Goal: Task Accomplishment & Management: Use online tool/utility

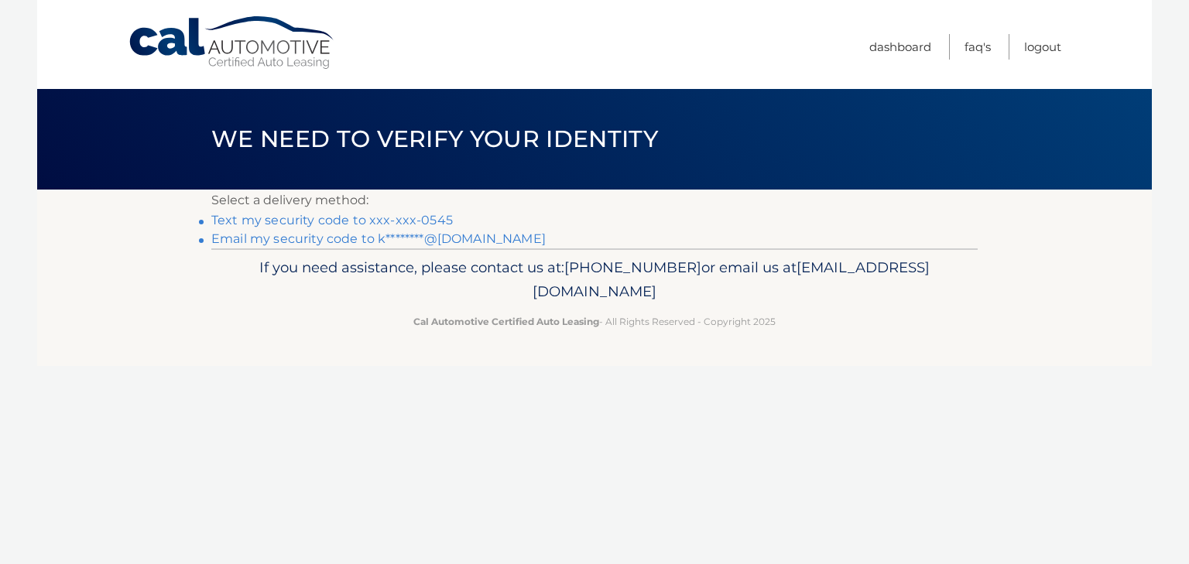
click at [401, 241] on link "Email my security code to k********@hotmail.com" at bounding box center [378, 238] width 334 height 15
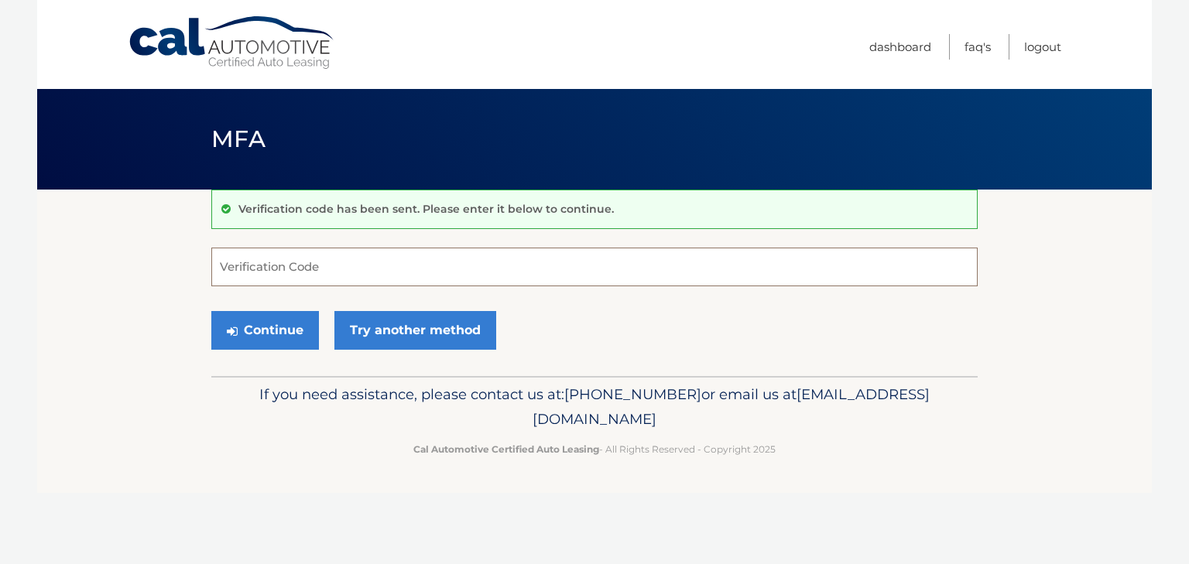
click at [321, 258] on input "Verification Code" at bounding box center [594, 267] width 766 height 39
type input "508783"
click at [275, 328] on button "Continue" at bounding box center [265, 330] width 108 height 39
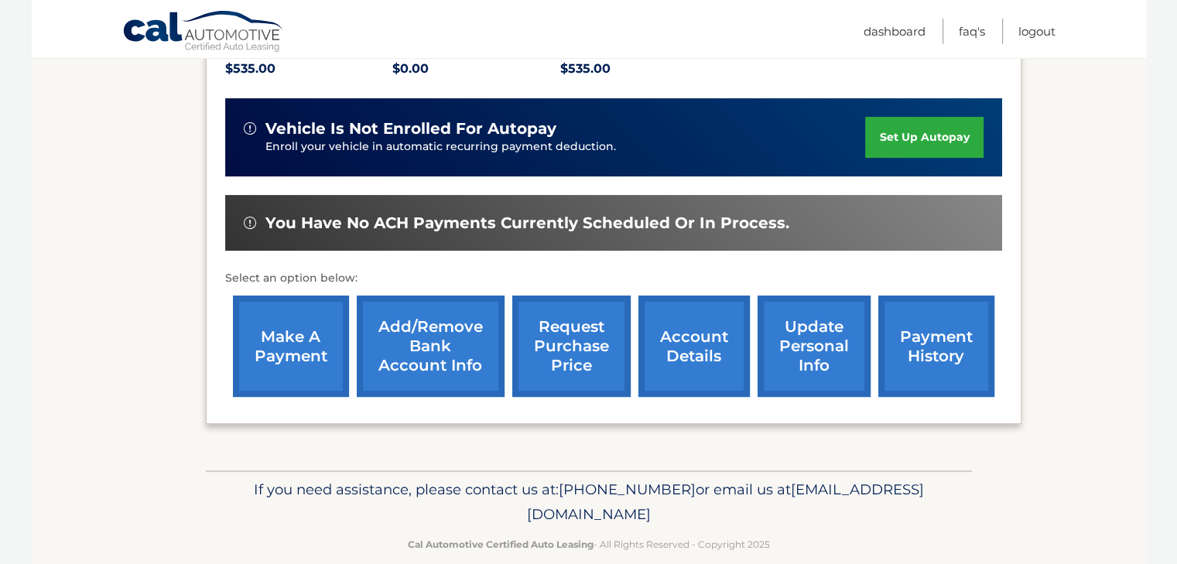
scroll to position [367, 0]
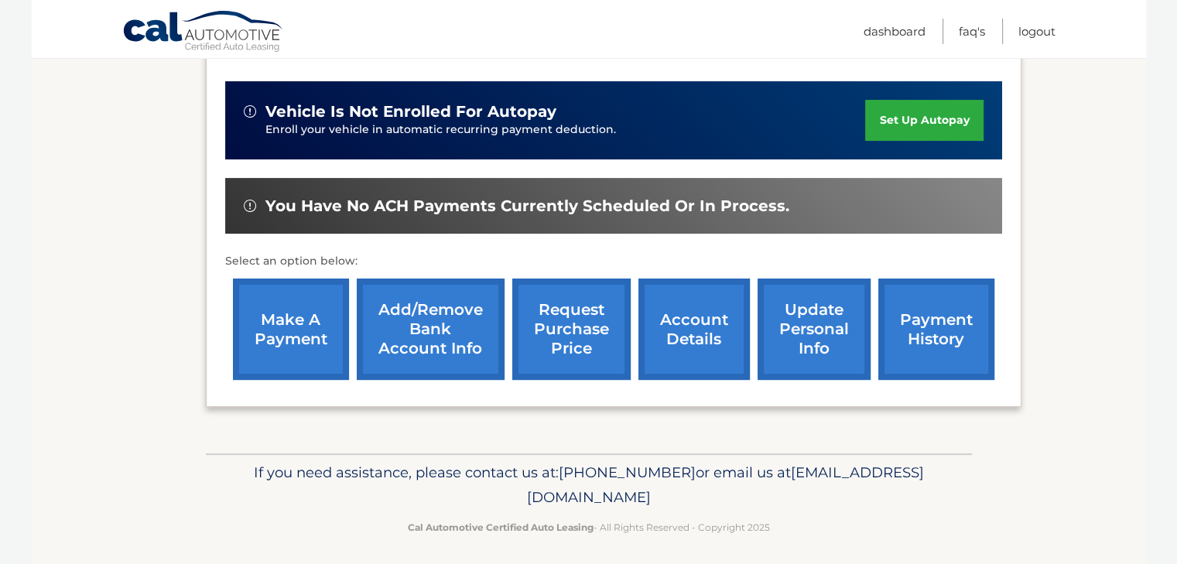
click at [310, 315] on link "make a payment" at bounding box center [291, 329] width 116 height 101
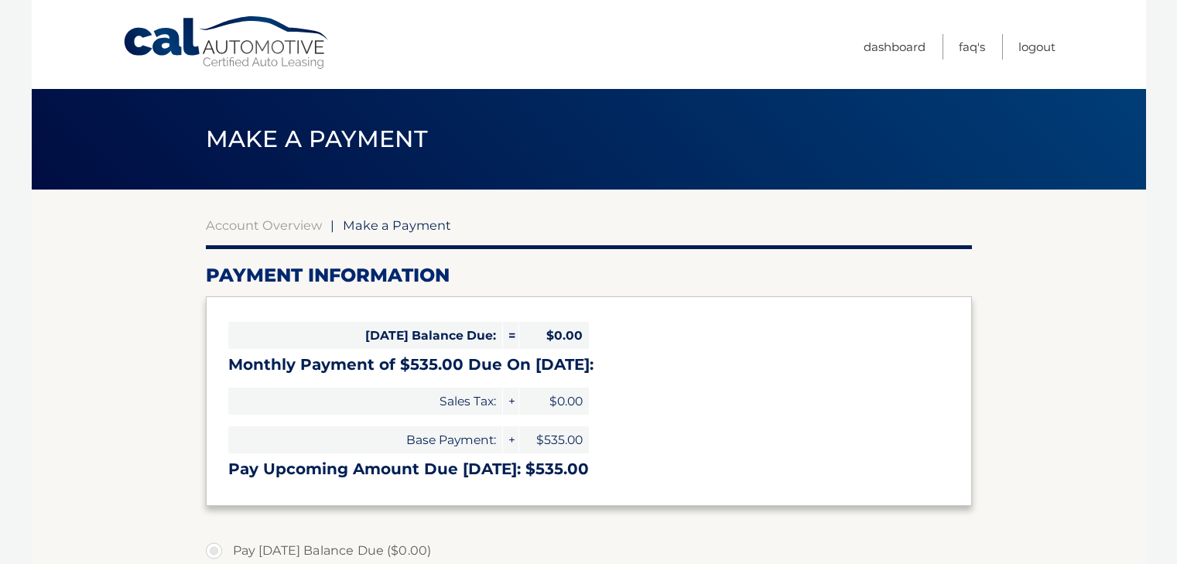
select select "MDkzZmZkNTYtZDIwZC00NjM5LTg5MWMtNmYxYjIzODgzOTZh"
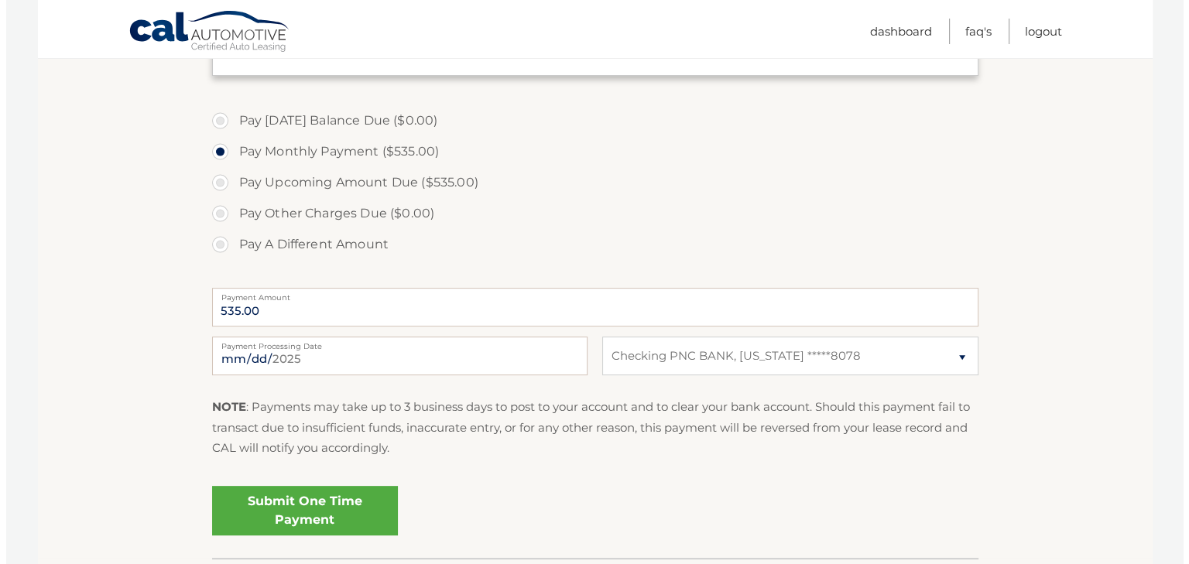
scroll to position [434, 0]
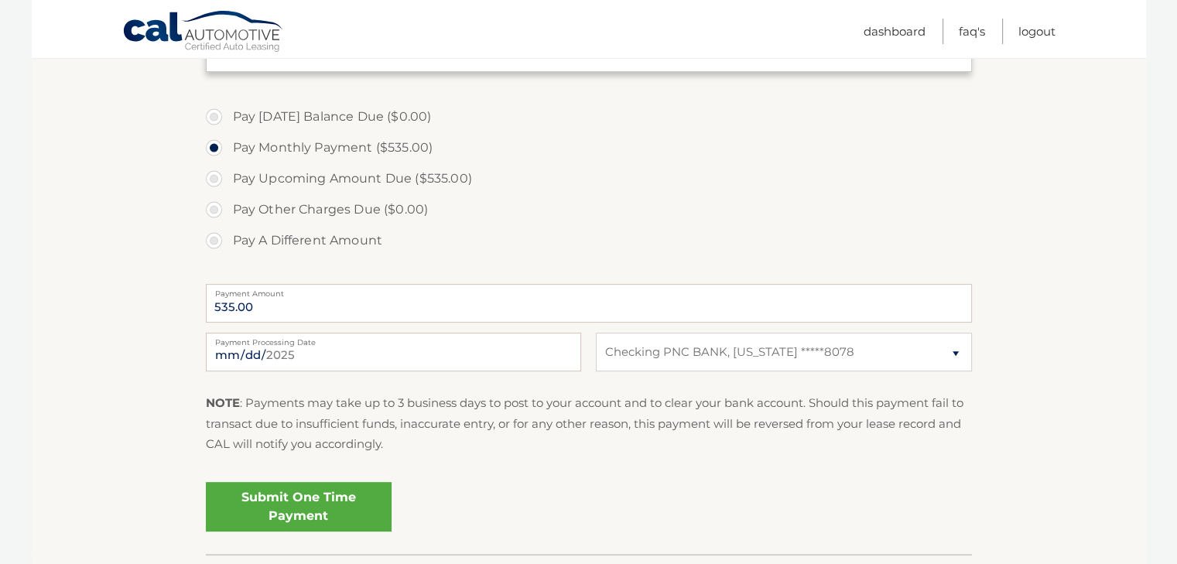
click at [360, 498] on link "Submit One Time Payment" at bounding box center [299, 507] width 186 height 50
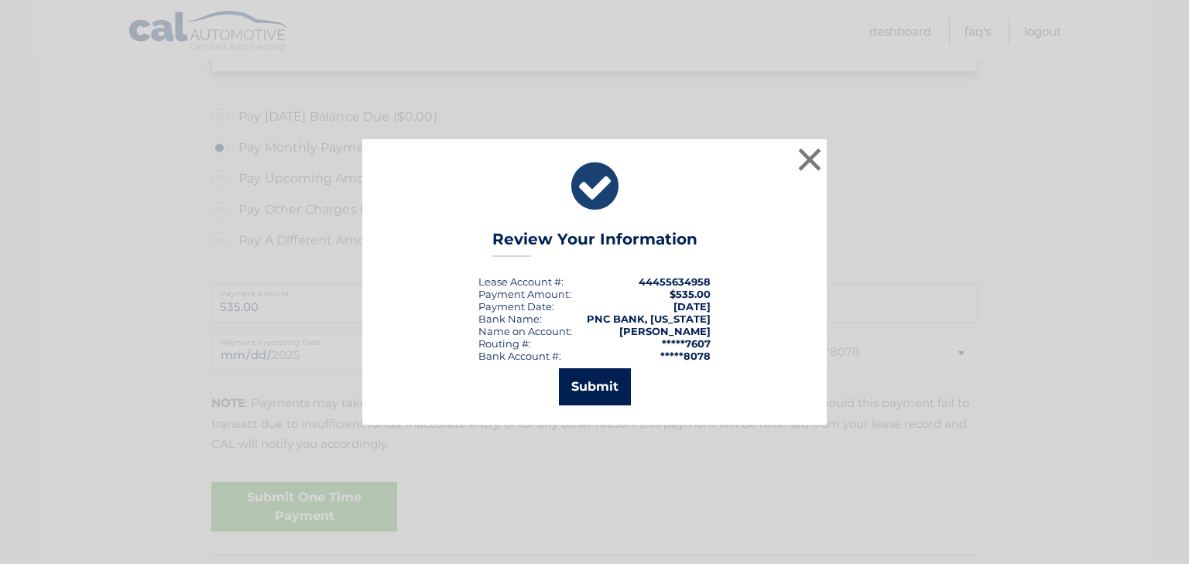
click at [582, 394] on button "Submit" at bounding box center [595, 386] width 72 height 37
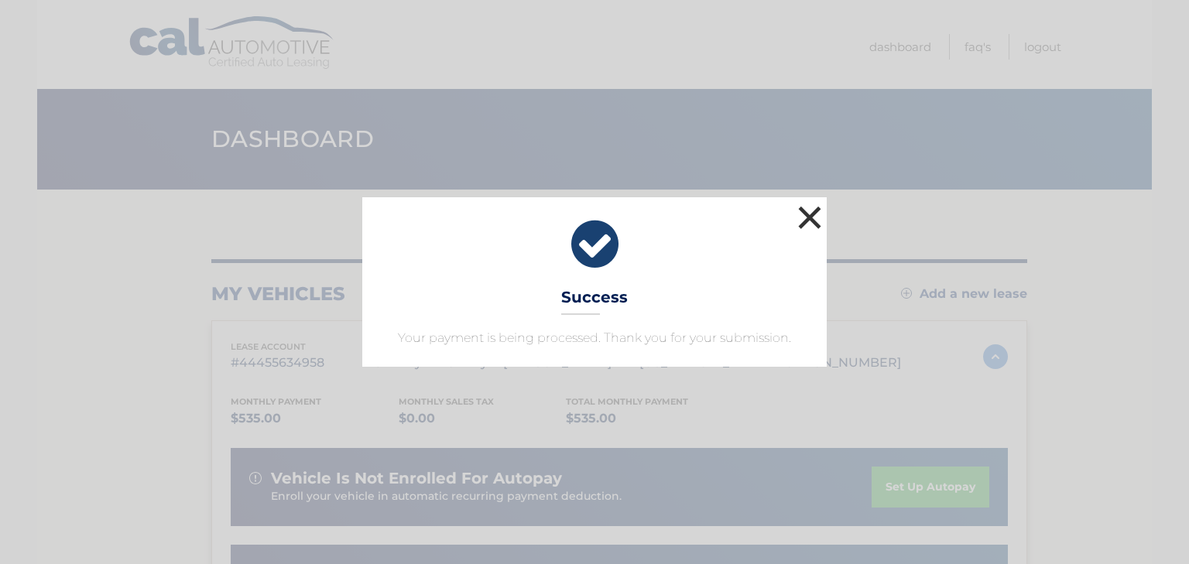
click at [806, 212] on button "×" at bounding box center [809, 217] width 31 height 31
